Goal: Information Seeking & Learning: Check status

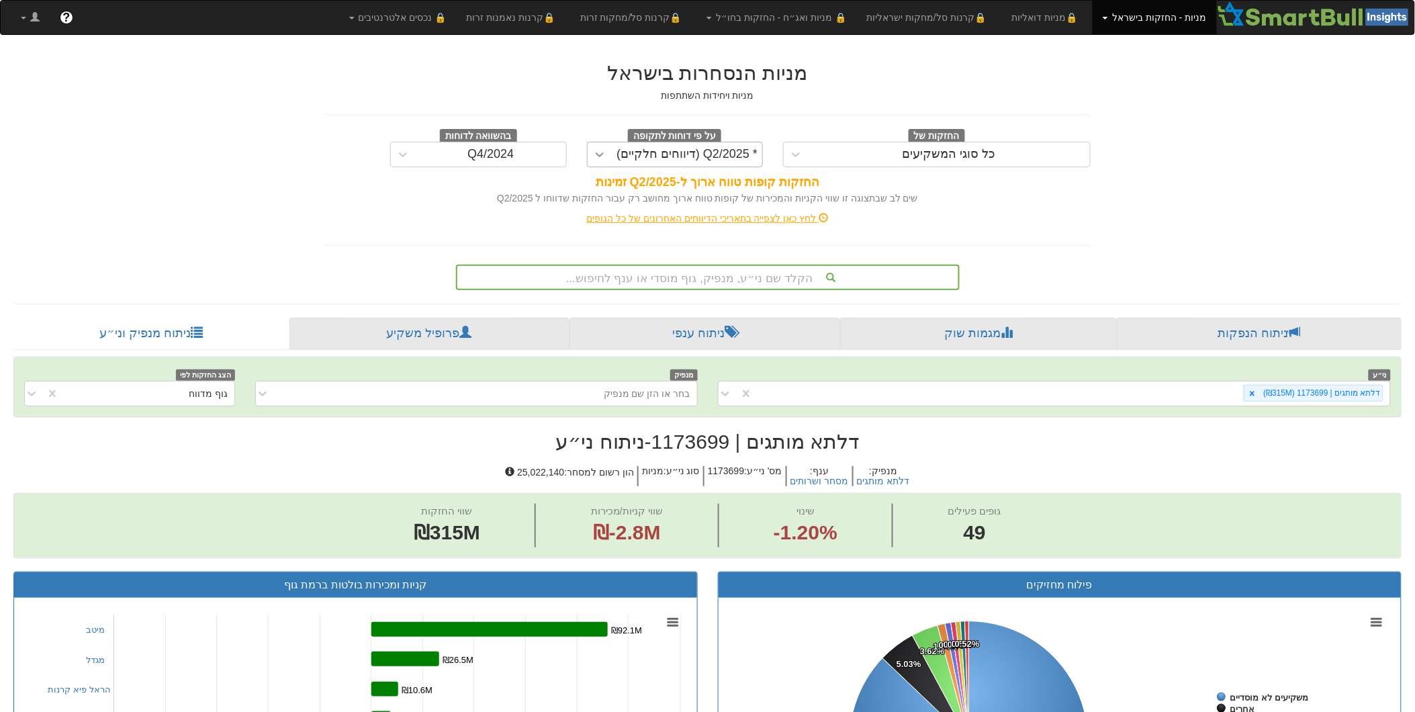
click at [590, 150] on div at bounding box center [600, 154] width 24 height 24
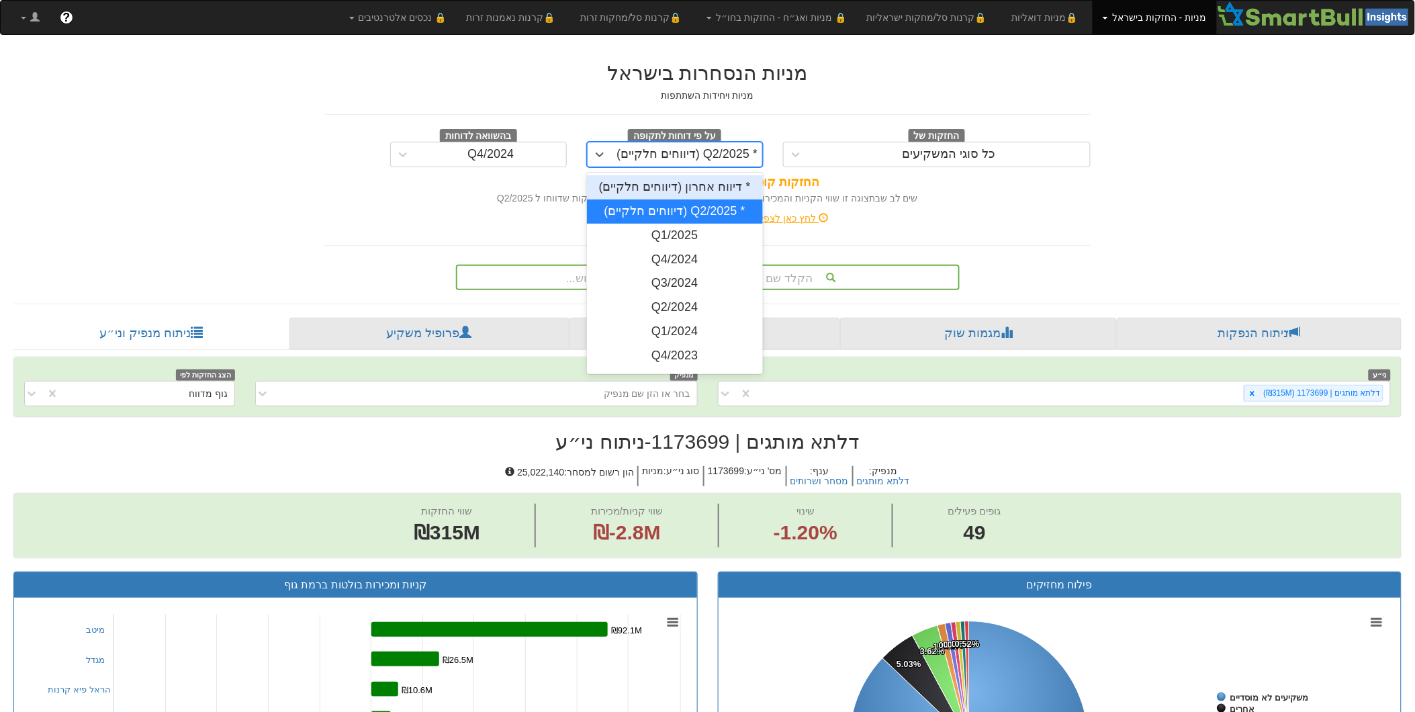
click at [688, 191] on div "* דיווח אחרון (דיווחים חלקיים)" at bounding box center [675, 187] width 177 height 24
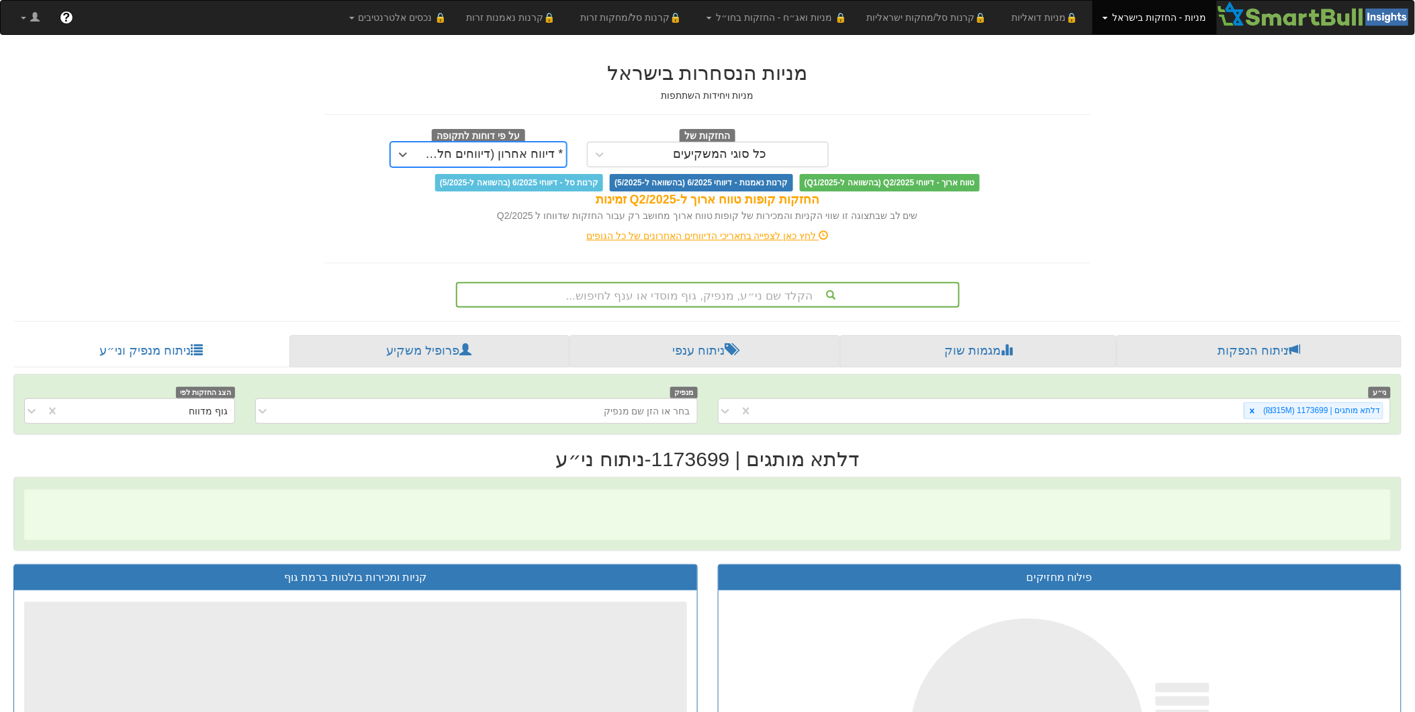
scroll to position [0, 2312]
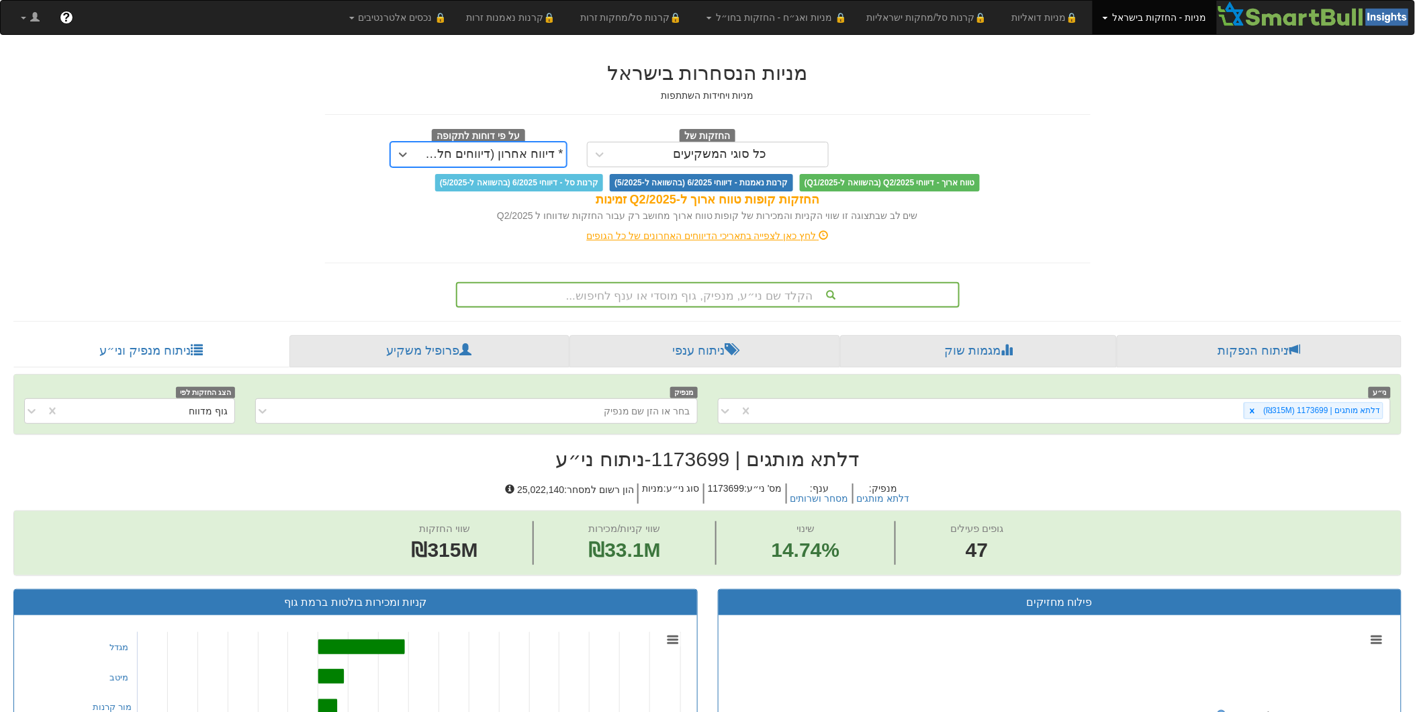
click at [707, 294] on div "הקלד שם ני״ע, מנפיק, גוף מוסדי או ענף לחיפוש..." at bounding box center [707, 294] width 501 height 23
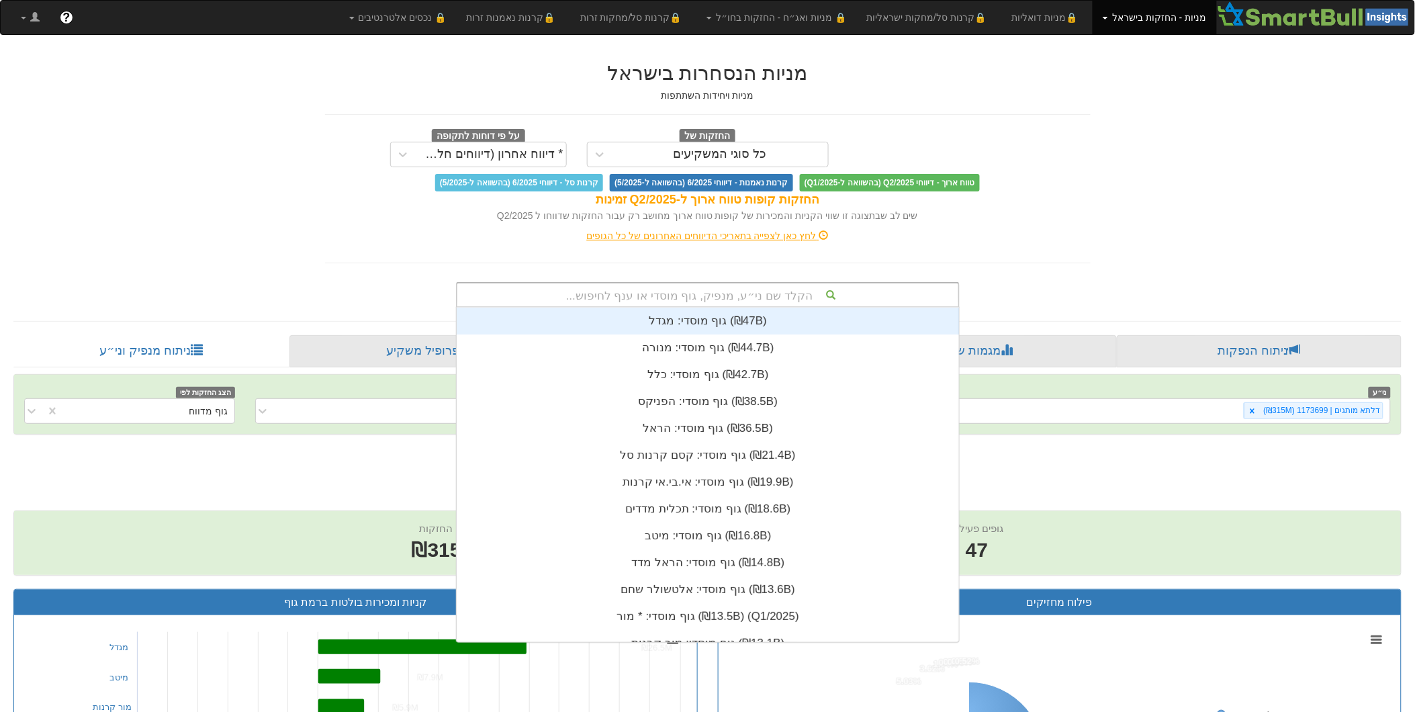
scroll to position [334, 0]
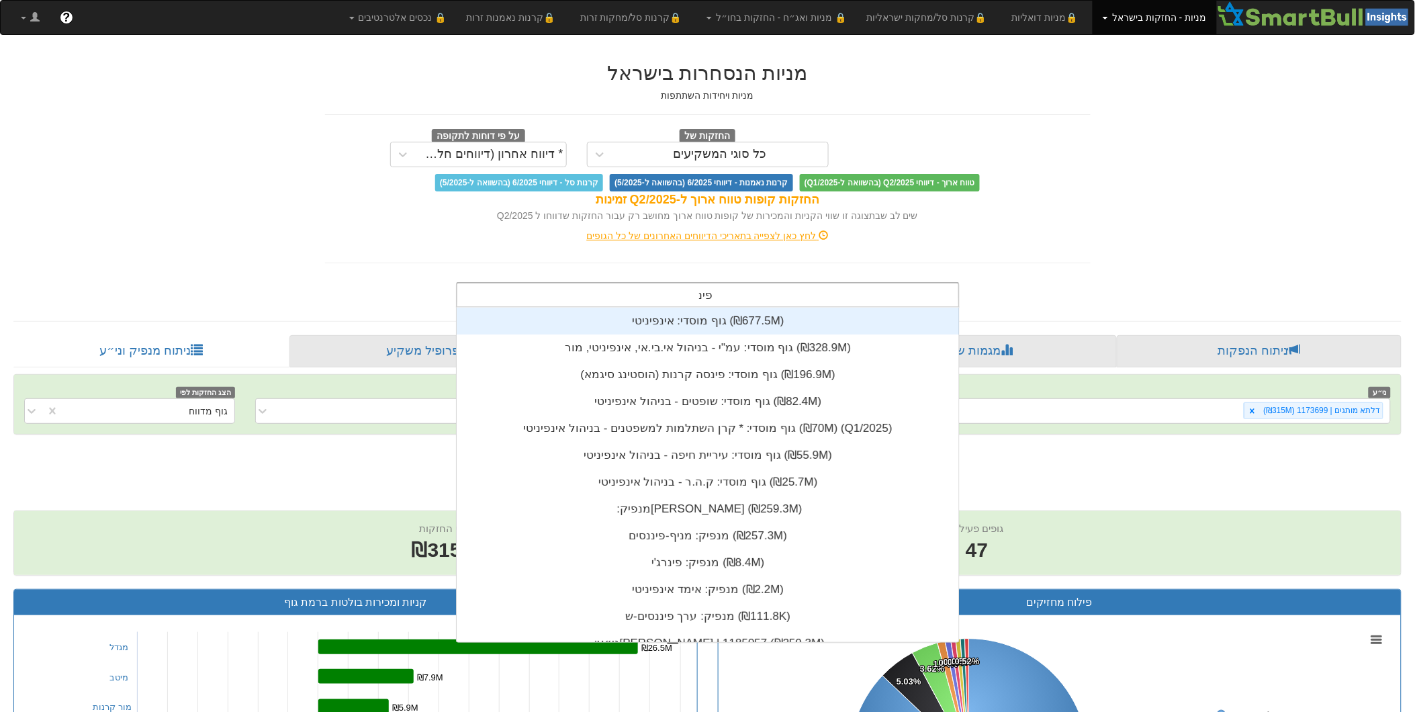
type input "פינס"
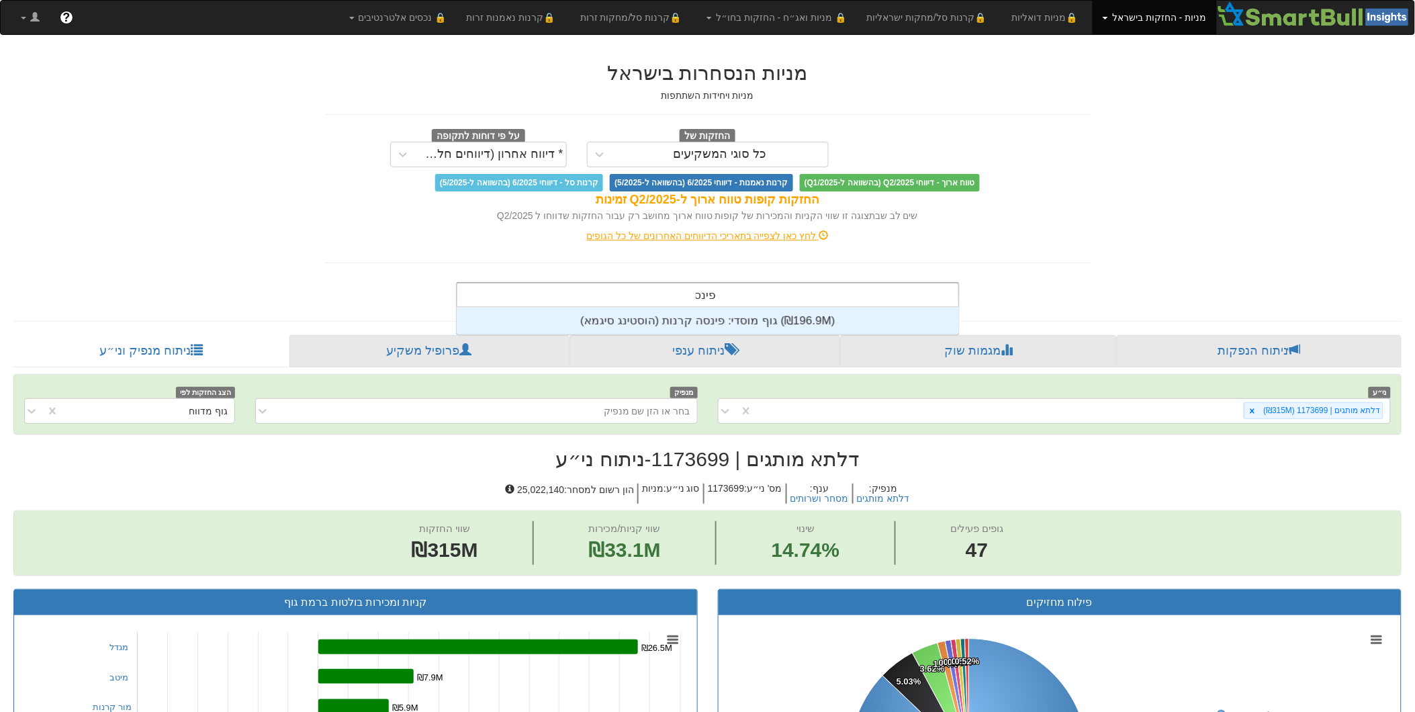
scroll to position [27, 0]
click at [760, 319] on div "גוף מוסדי: ‏פינסה קרנות (הוסטינג סיגמא) ‎(₪196.9M)‎" at bounding box center [708, 321] width 502 height 27
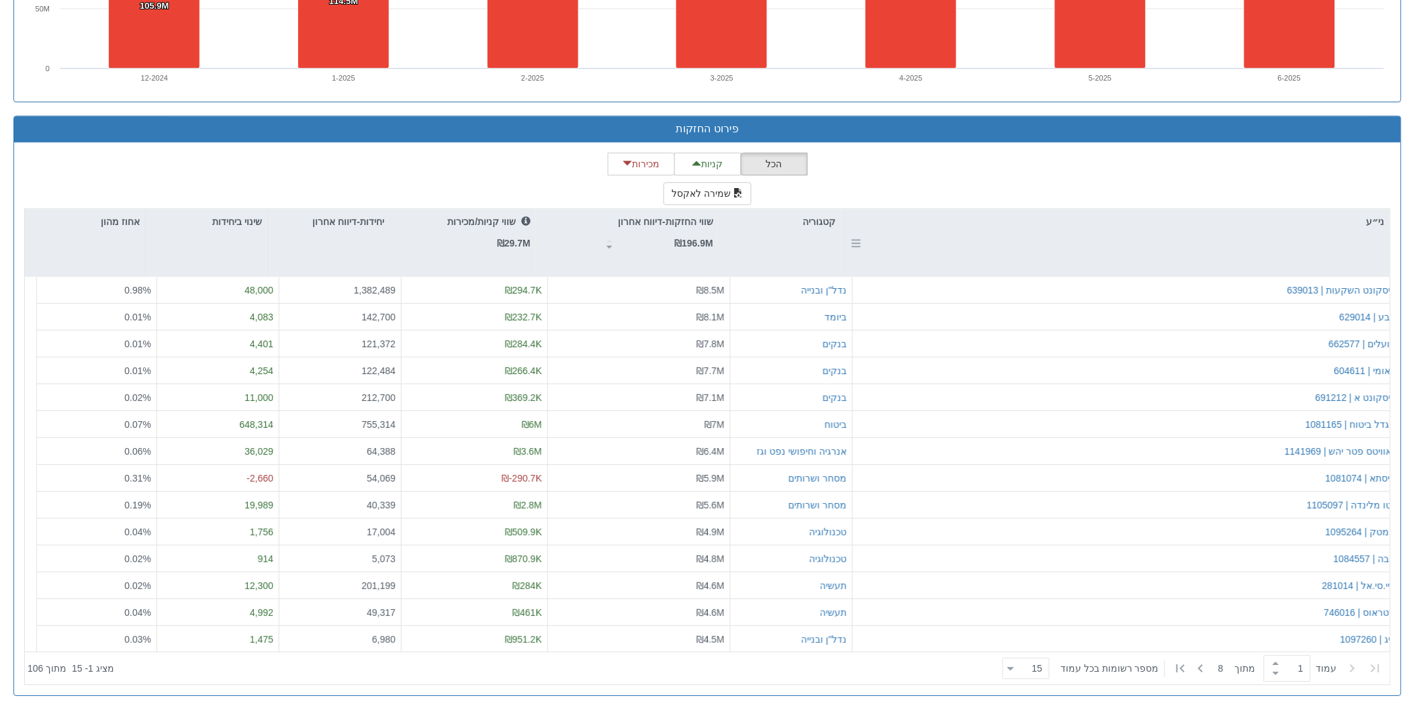
scroll to position [1166, 0]
click at [1269, 668] on span at bounding box center [1276, 673] width 15 height 10
click at [1272, 666] on span at bounding box center [1276, 663] width 15 height 10
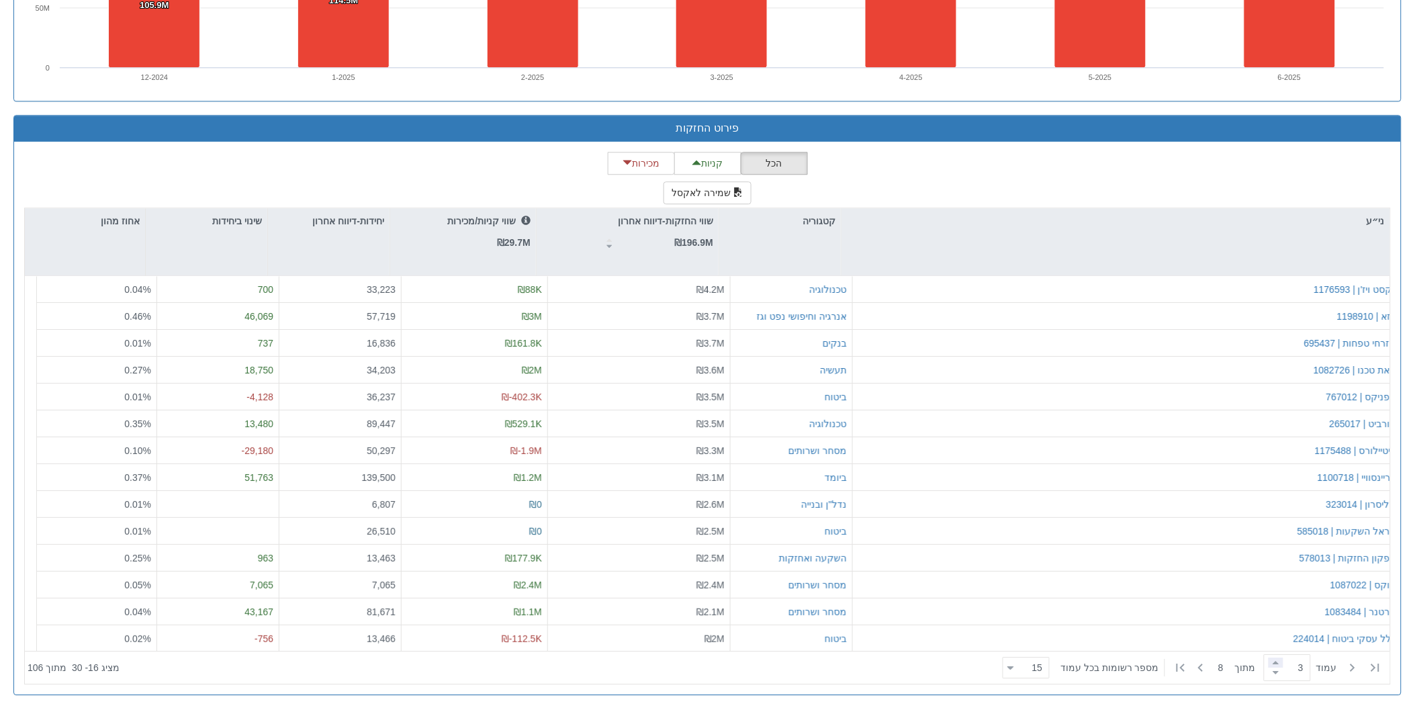
click at [1272, 666] on span at bounding box center [1276, 663] width 15 height 10
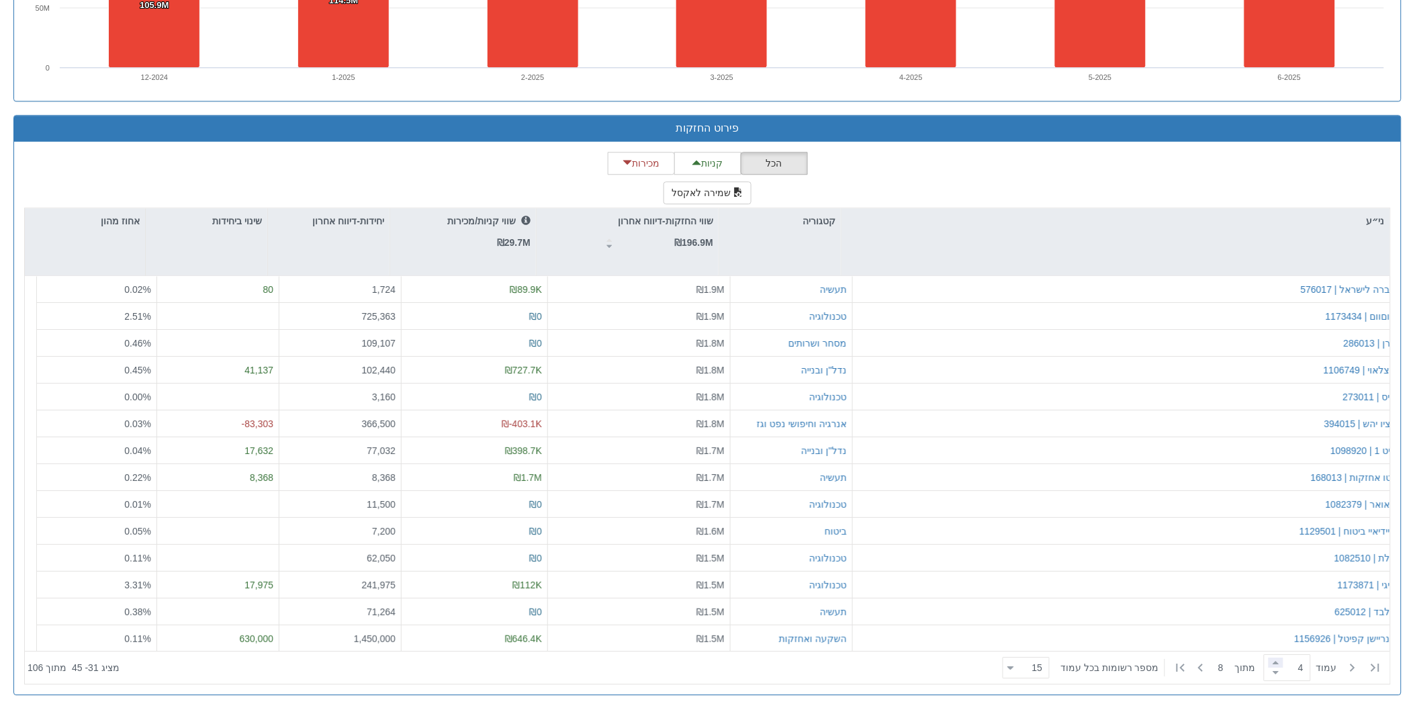
click at [1272, 666] on span at bounding box center [1276, 663] width 15 height 10
type input "4"
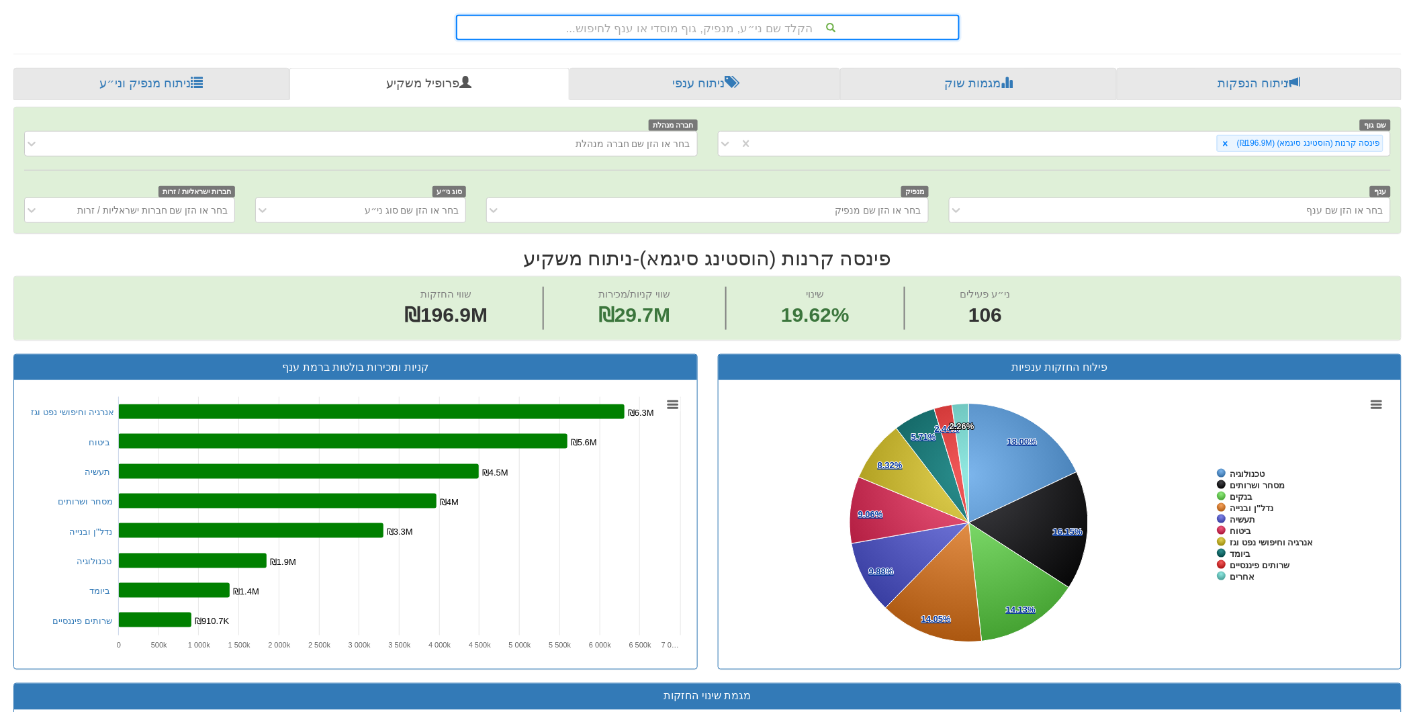
scroll to position [0, 0]
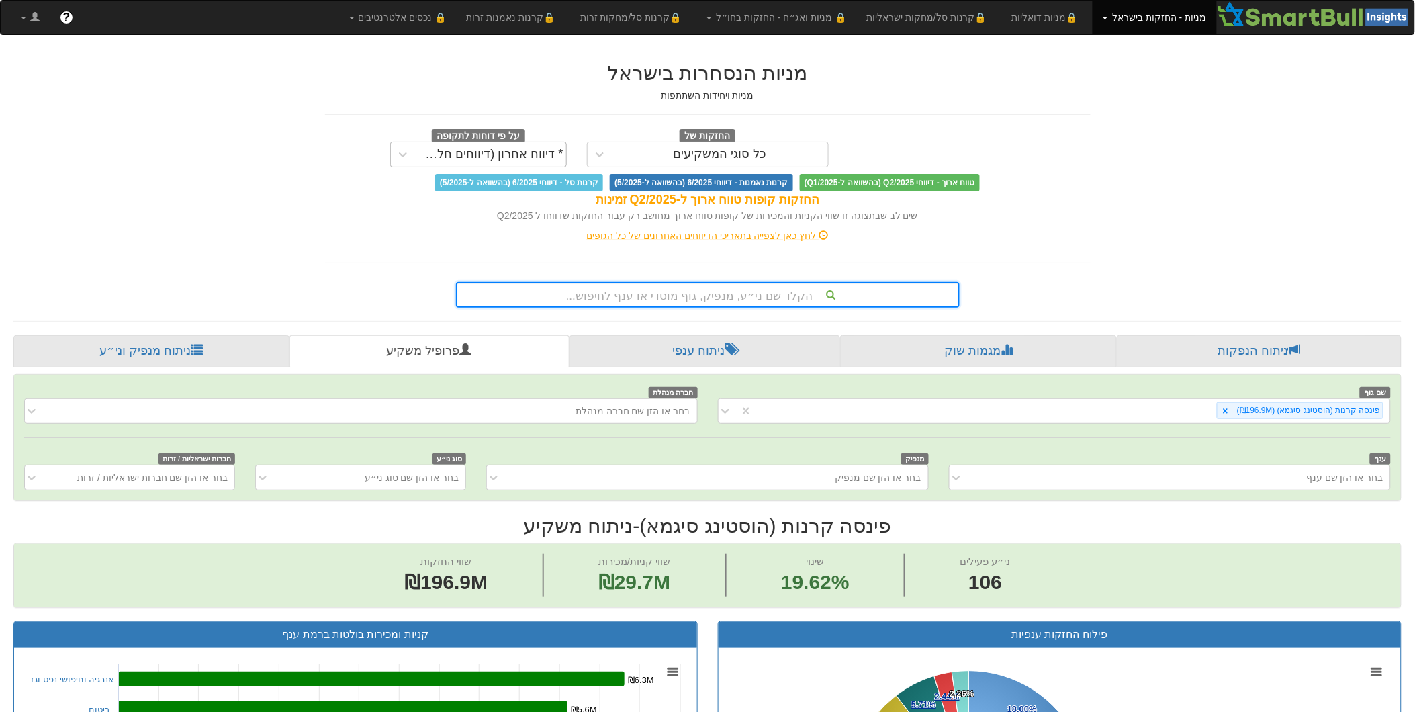
click at [476, 158] on div "* דיווח אחרון (דיווחים חלקיים)" at bounding box center [490, 154] width 145 height 13
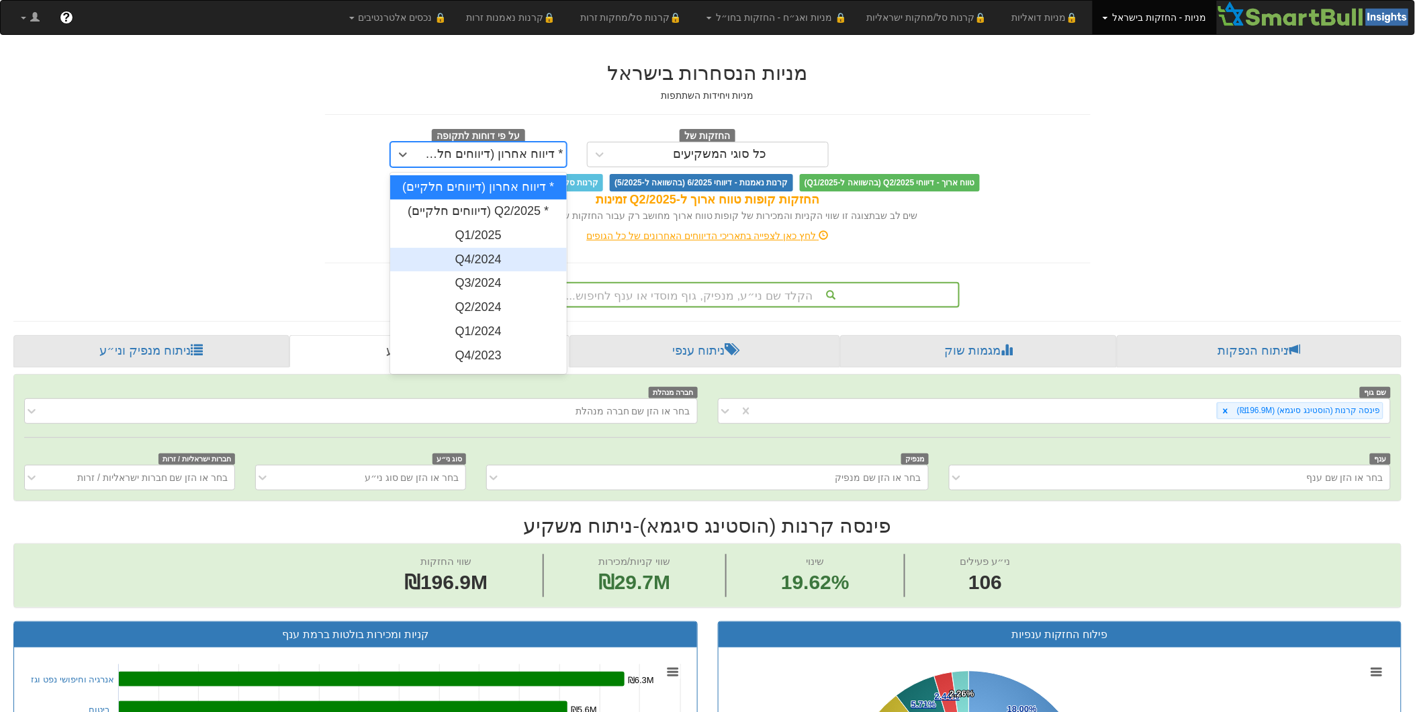
click at [491, 257] on div "Q4/2024" at bounding box center [478, 260] width 177 height 24
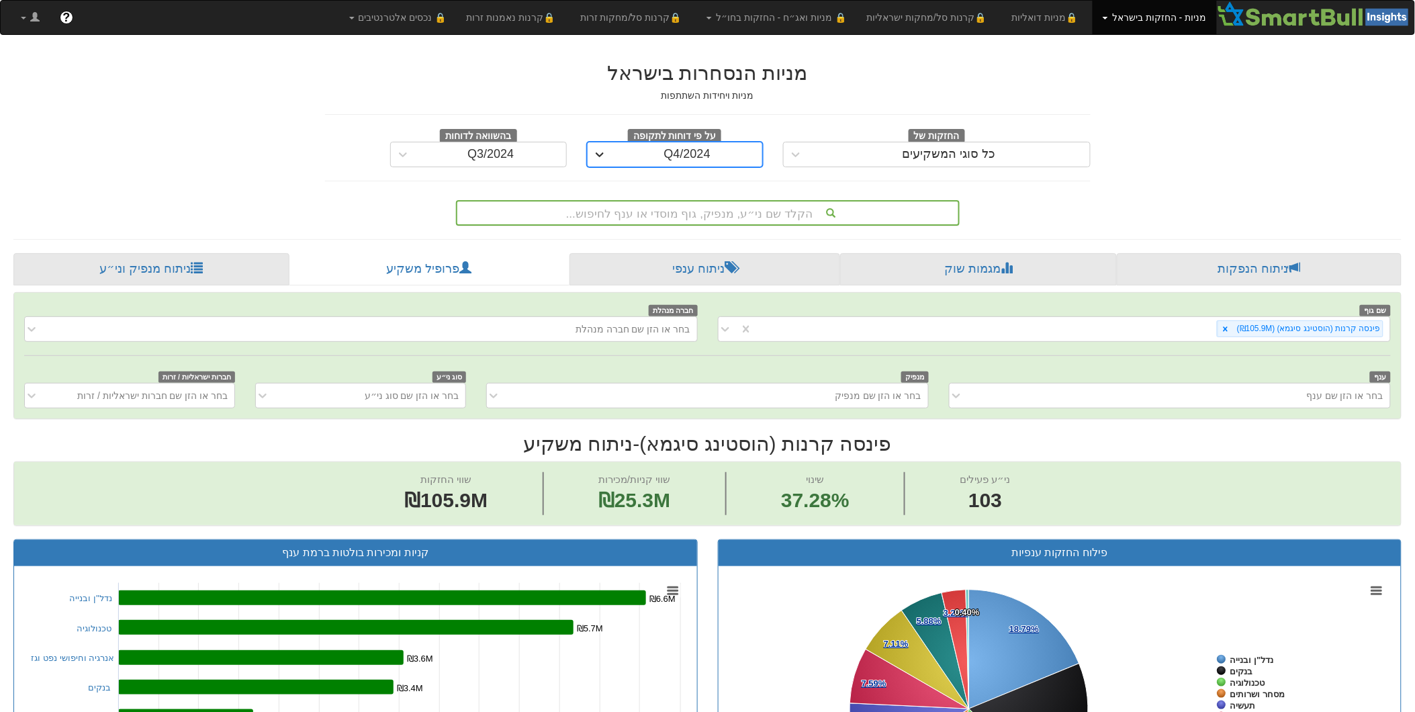
click at [595, 158] on icon at bounding box center [599, 154] width 13 height 13
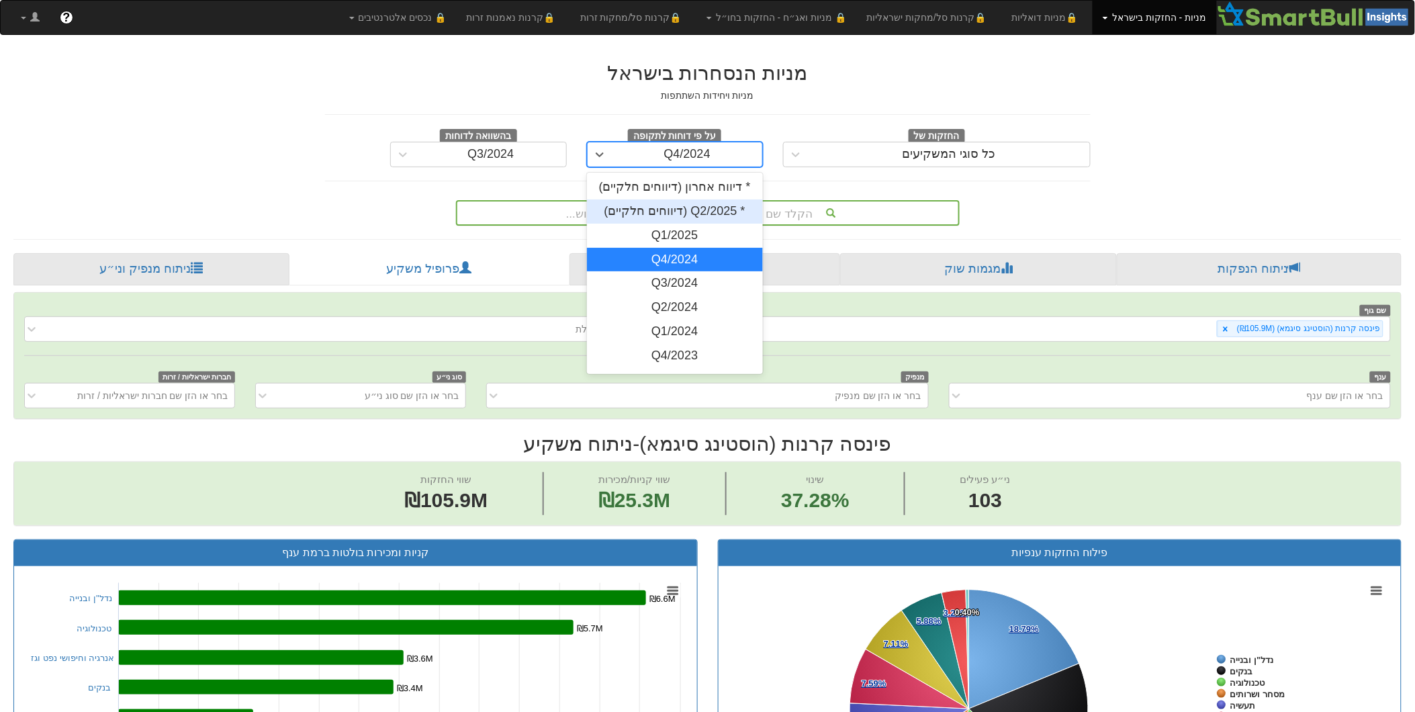
click at [635, 206] on div "* Q2/2025 (דיווחים חלקיים)" at bounding box center [675, 212] width 177 height 24
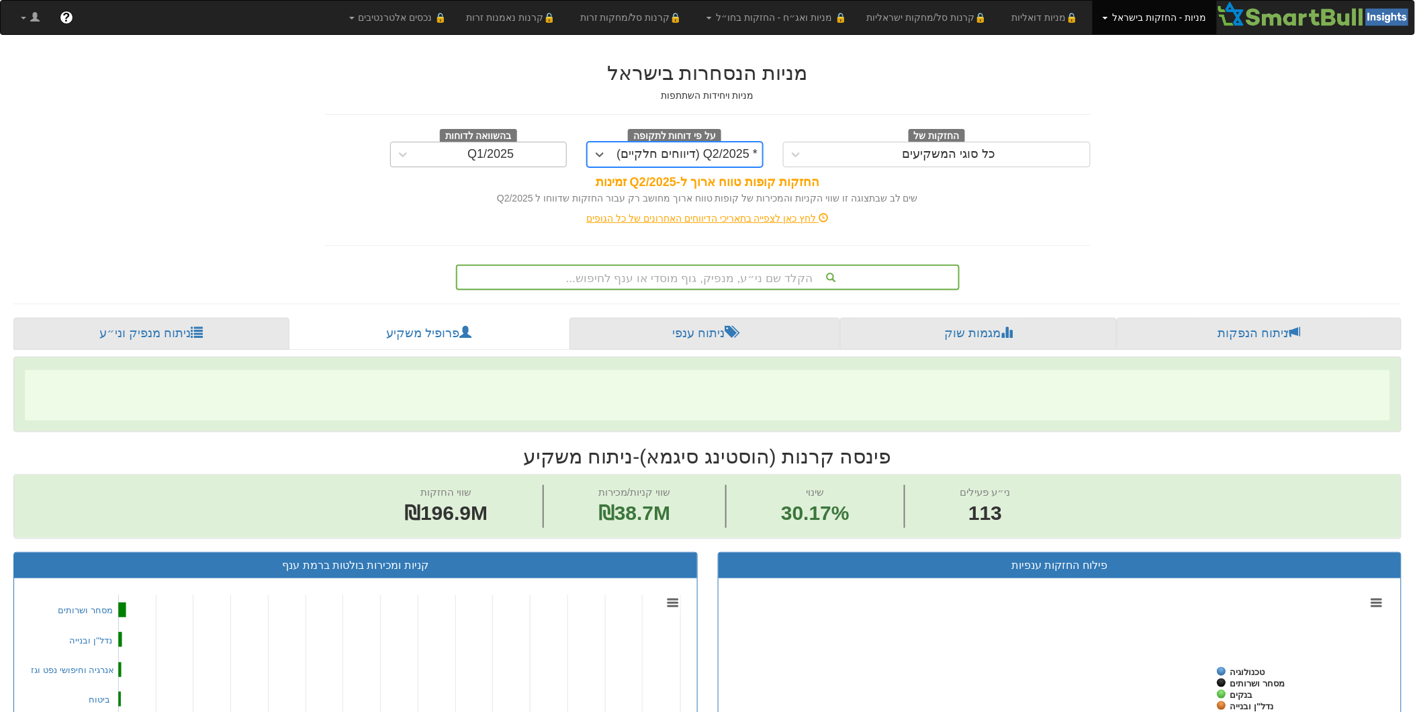
click at [504, 151] on div "Q1/2025" at bounding box center [491, 154] width 46 height 13
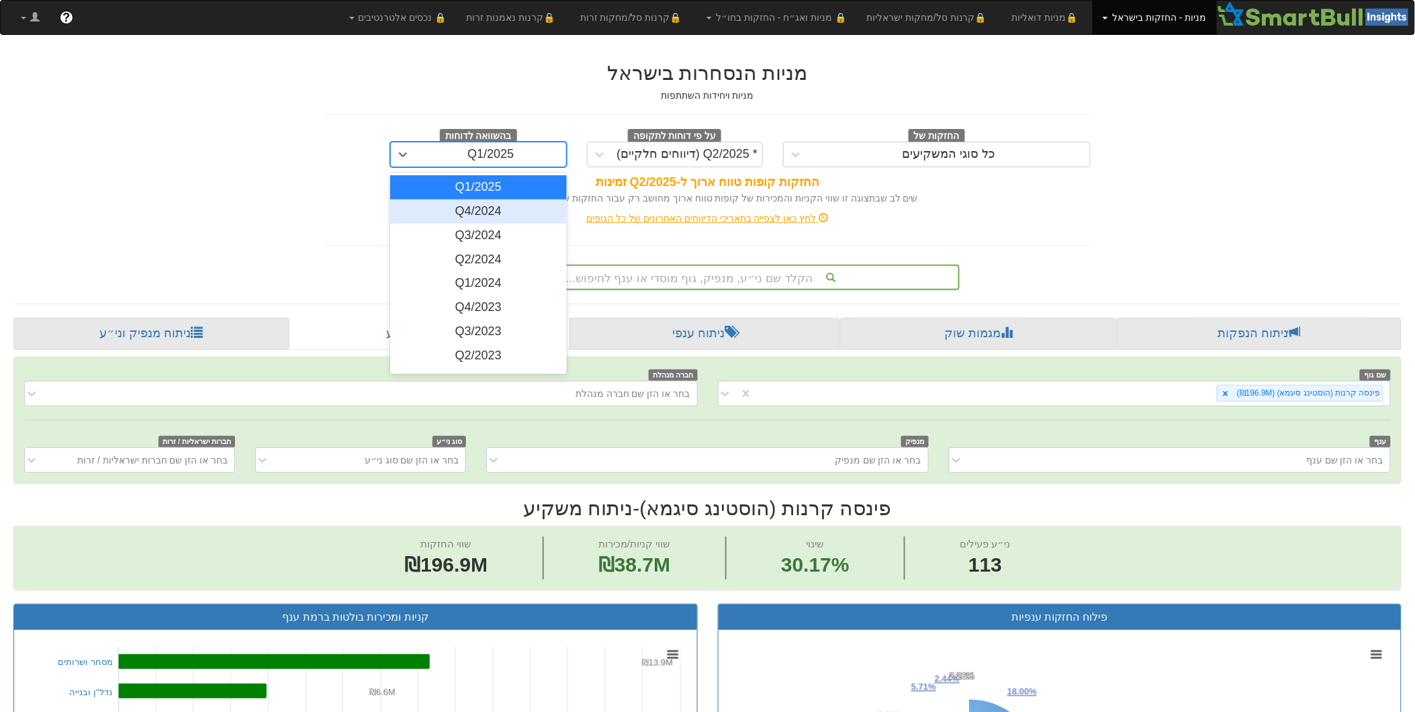
click at [497, 207] on div "Q4/2024" at bounding box center [478, 212] width 177 height 24
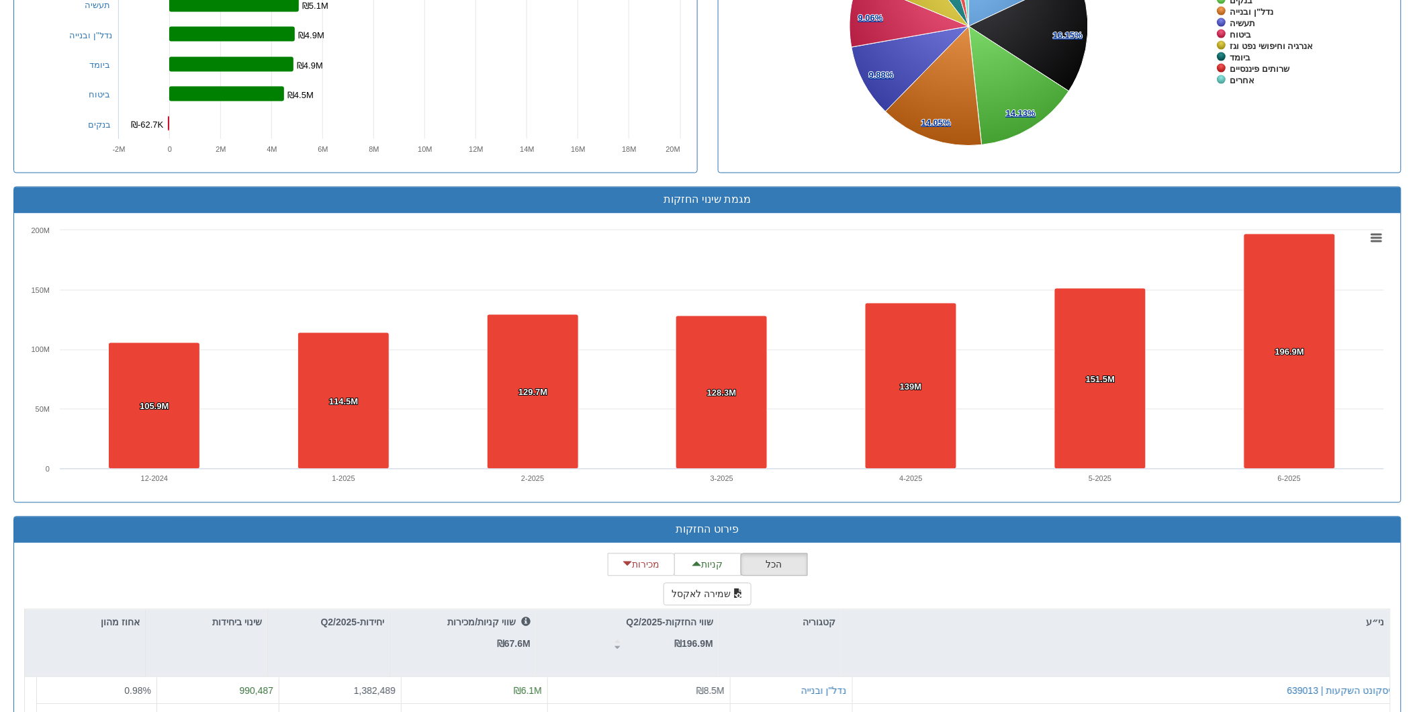
scroll to position [1149, 0]
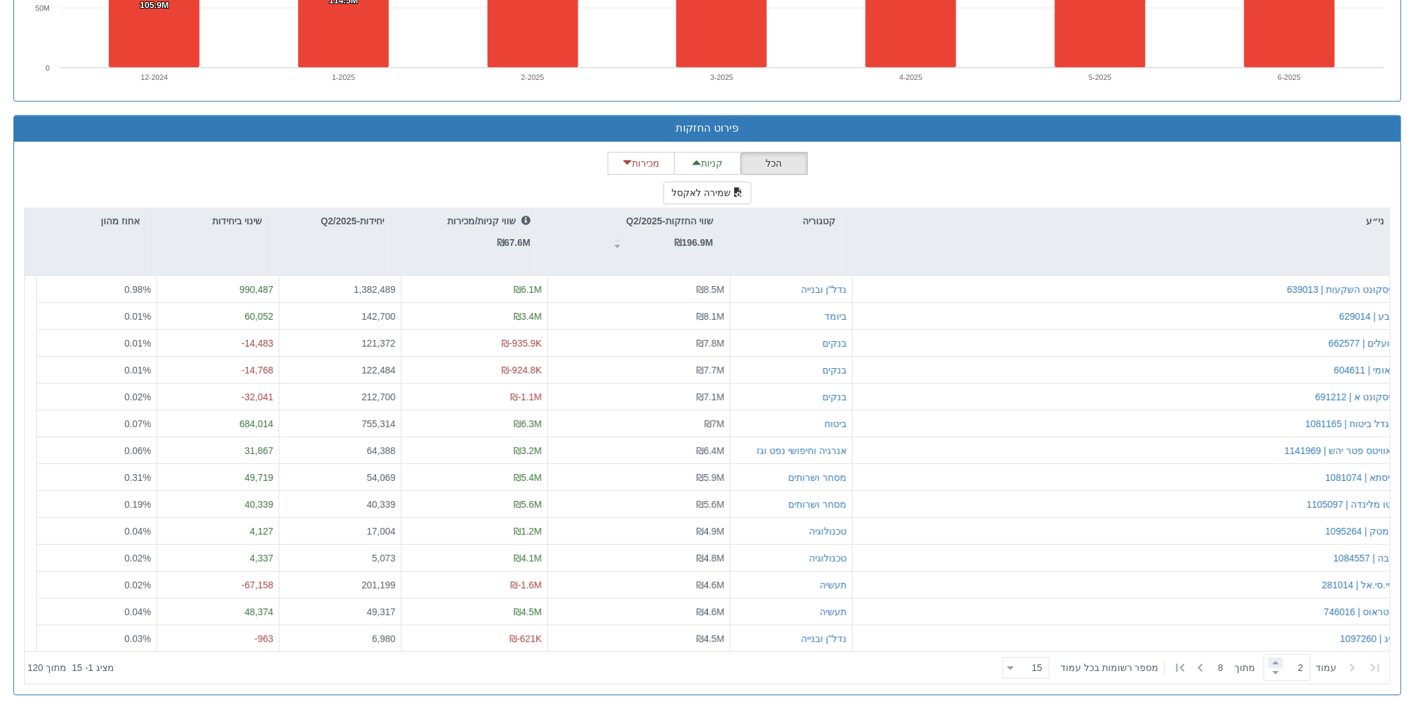
click at [1271, 661] on span at bounding box center [1276, 663] width 15 height 10
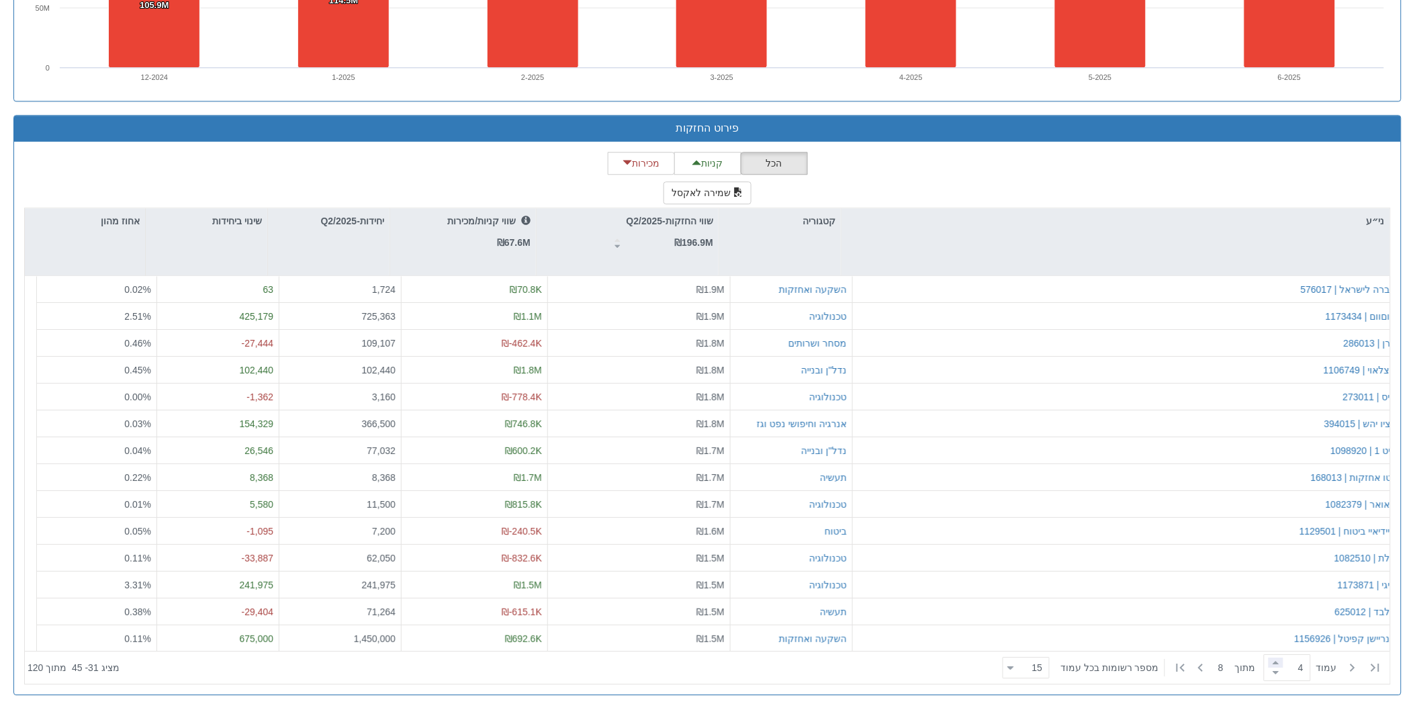
click at [1271, 661] on span at bounding box center [1276, 663] width 15 height 10
type input "4"
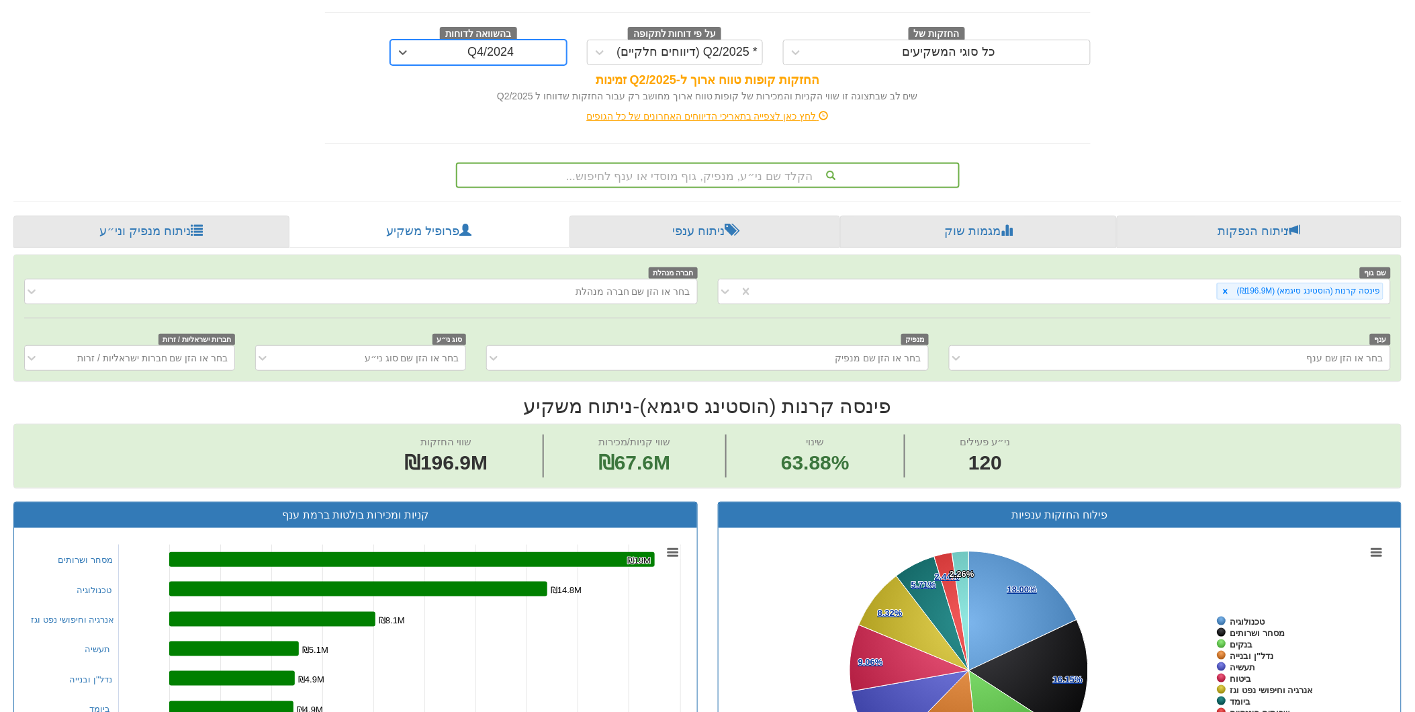
scroll to position [30, 0]
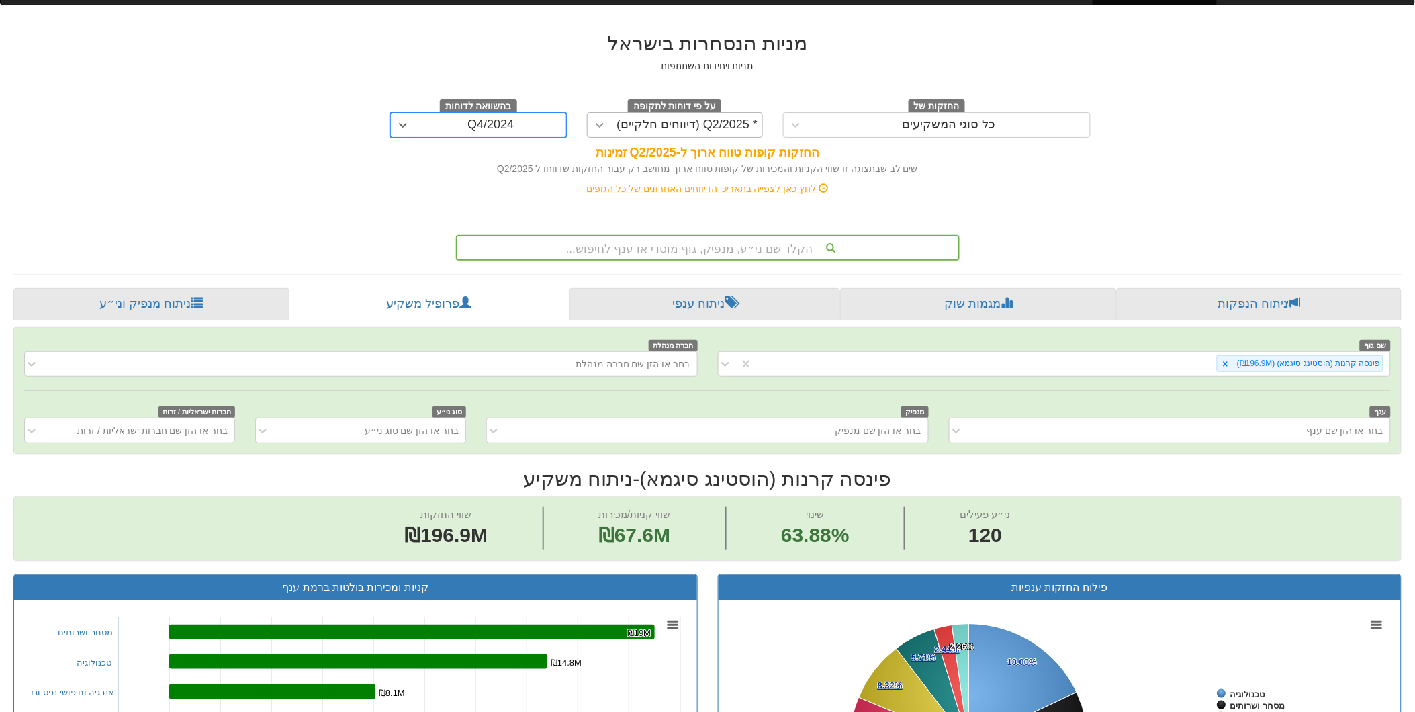
click at [601, 128] on icon at bounding box center [599, 124] width 13 height 13
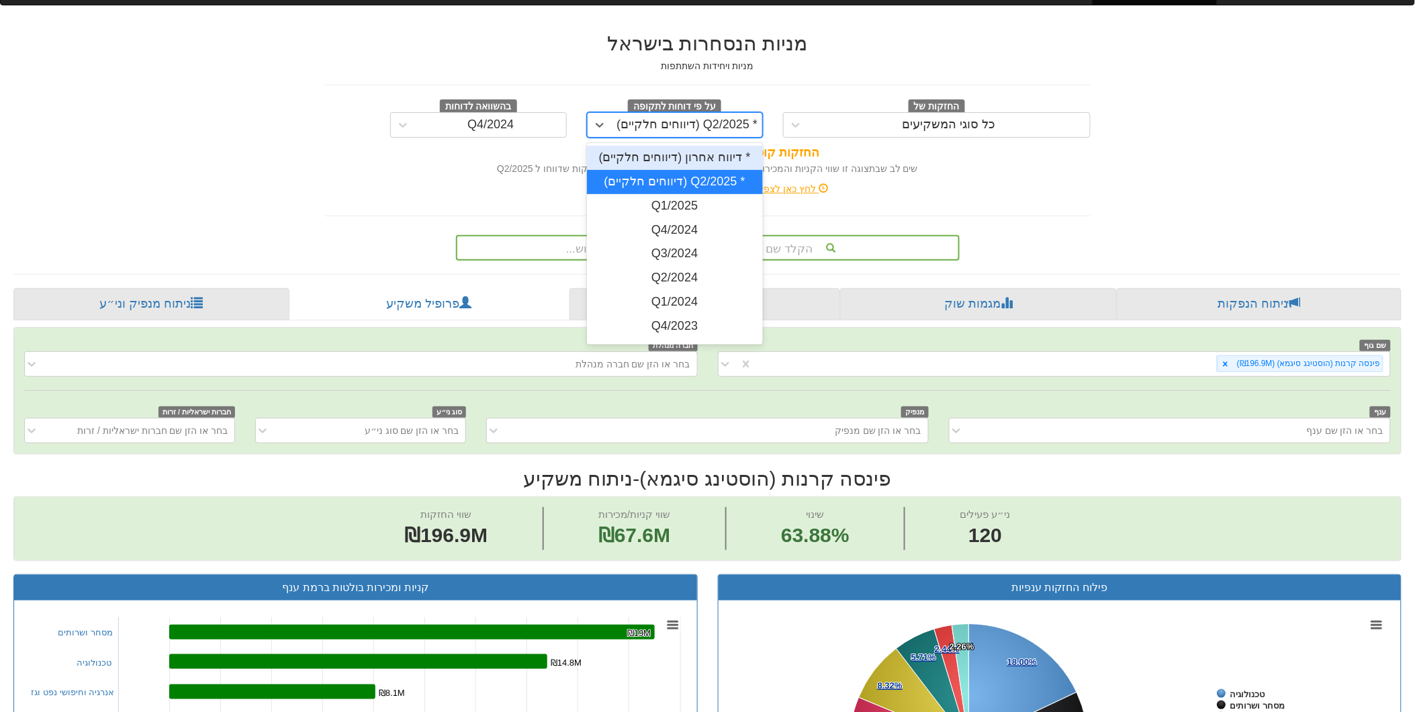
click at [664, 157] on div "* דיווח אחרון (דיווחים חלקיים)" at bounding box center [675, 158] width 177 height 24
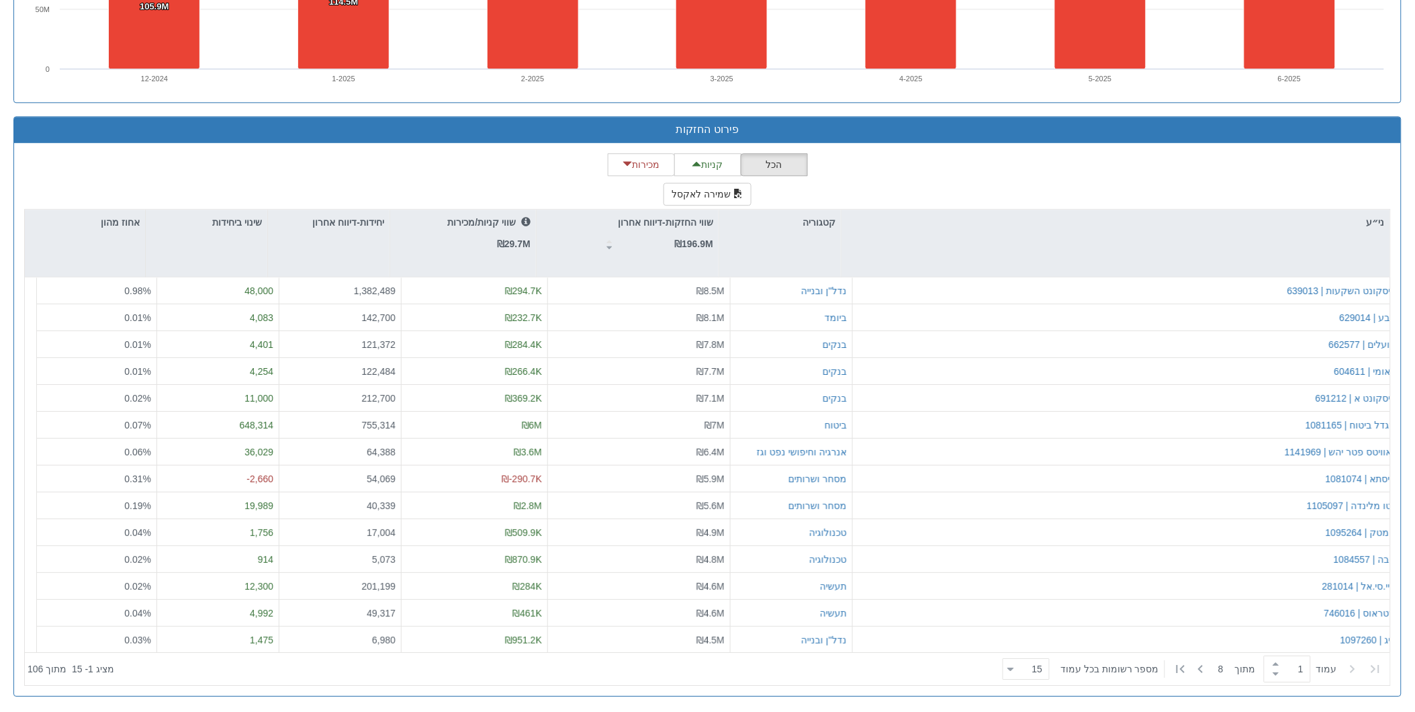
scroll to position [1166, 0]
